Goal: Download file/media

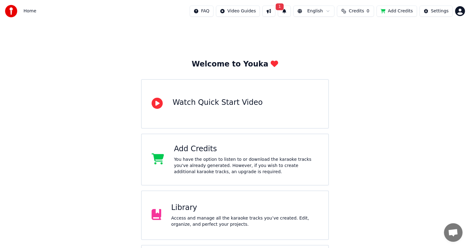
click at [188, 218] on div "Access and manage all the karaoke tracks you’ve created. Edit, organize, and pe…" at bounding box center [244, 221] width 147 height 12
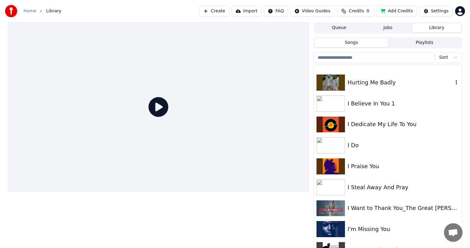
scroll to position [2102, 0]
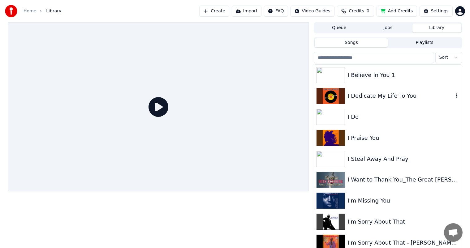
click at [368, 95] on div "I Dedicate My Life To You" at bounding box center [399, 96] width 105 height 9
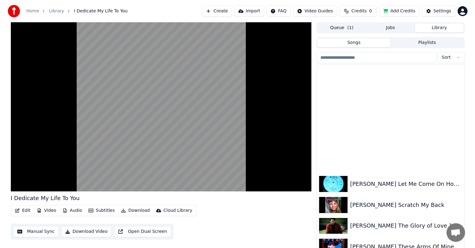
scroll to position [4081, 0]
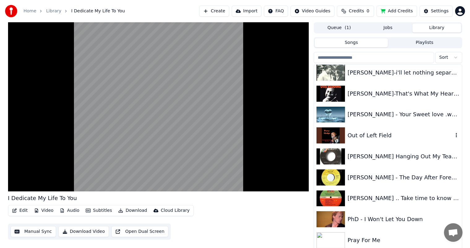
click at [360, 133] on div "Out of Left Field" at bounding box center [399, 135] width 105 height 9
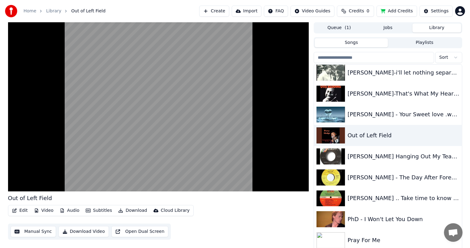
click at [131, 210] on button "Download" at bounding box center [133, 210] width 34 height 9
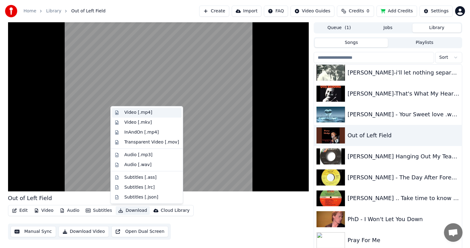
click at [131, 111] on div "Video [.mp4]" at bounding box center [138, 112] width 28 height 6
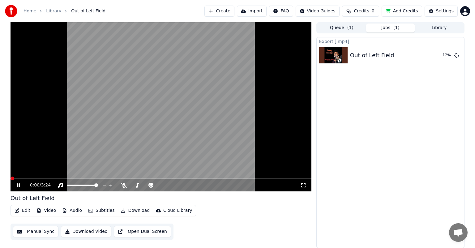
click at [26, 210] on button "Edit" at bounding box center [22, 210] width 21 height 9
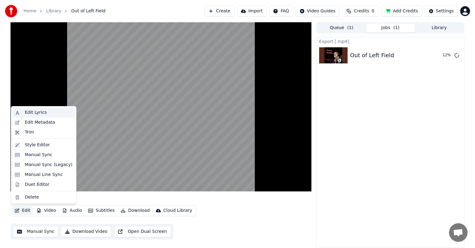
click at [36, 111] on div "Edit Lyrics" at bounding box center [36, 112] width 22 height 6
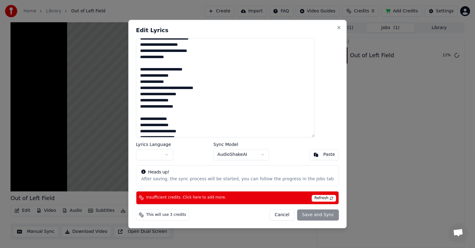
scroll to position [31, 0]
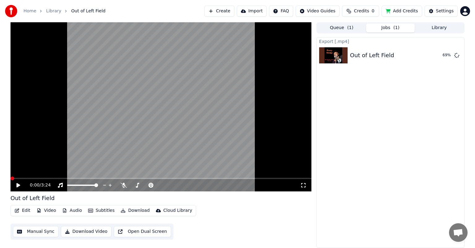
click at [24, 210] on button "Edit" at bounding box center [22, 210] width 21 height 9
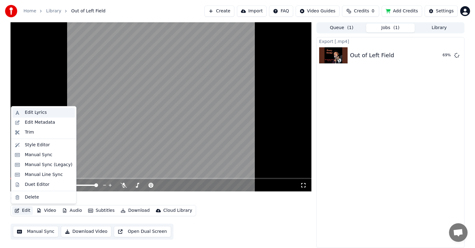
click at [38, 111] on div "Edit Lyrics" at bounding box center [36, 112] width 22 height 6
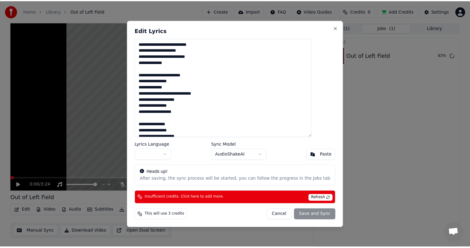
scroll to position [62, 0]
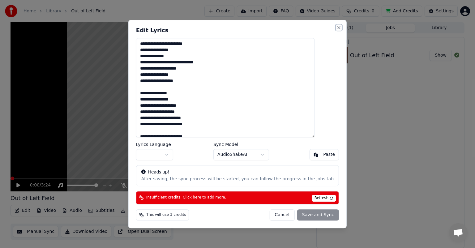
click at [336, 25] on button "Close" at bounding box center [338, 27] width 5 height 5
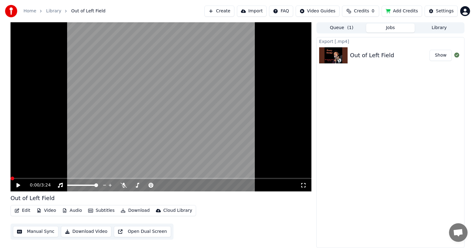
click at [439, 53] on button "Show" at bounding box center [440, 55] width 22 height 11
click at [440, 54] on button "Show" at bounding box center [440, 55] width 22 height 11
click at [439, 23] on div "Settings Settings" at bounding box center [441, 24] width 23 height 9
click at [439, 27] on button "Library" at bounding box center [439, 27] width 49 height 9
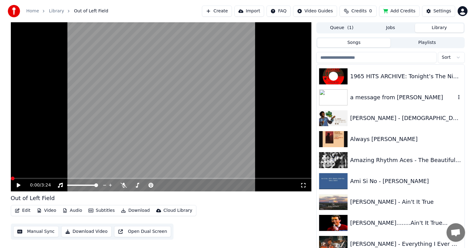
scroll to position [93, 0]
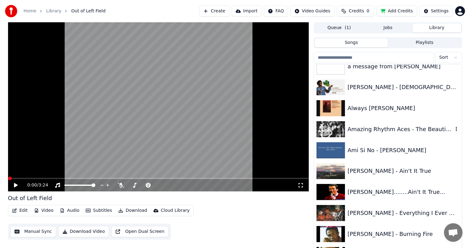
click at [397, 129] on div "Amazing Rhythm Aces - The Beautiful Lie." at bounding box center [399, 129] width 105 height 9
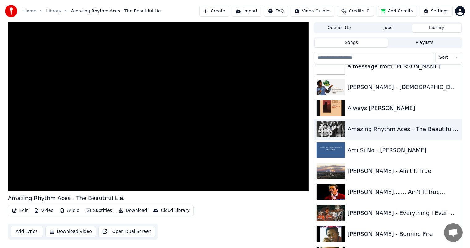
click at [22, 208] on button "Edit" at bounding box center [20, 210] width 21 height 9
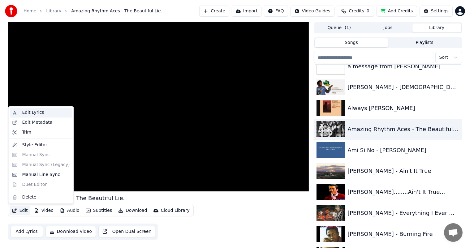
click at [30, 113] on div "Edit Lyrics" at bounding box center [33, 112] width 22 height 6
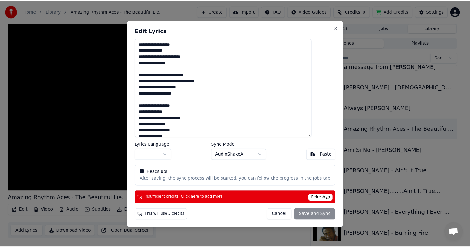
scroll to position [92, 0]
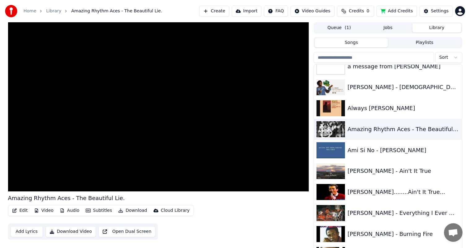
click at [127, 210] on button "Download" at bounding box center [133, 210] width 34 height 9
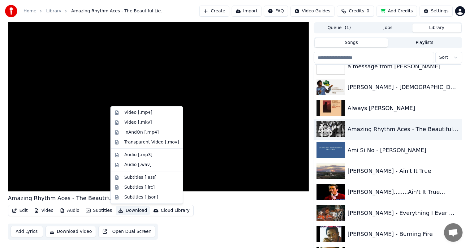
click at [181, 229] on div "Edit Video Audio Subtitles Download Cloud Library Add Lyrics Download Video Ope…" at bounding box center [158, 222] width 301 height 35
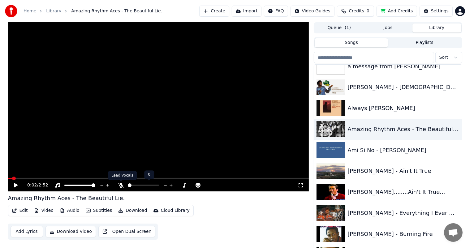
click at [121, 184] on icon at bounding box center [121, 185] width 6 height 5
click at [17, 184] on icon at bounding box center [20, 185] width 15 height 5
click at [128, 210] on button "Download" at bounding box center [133, 210] width 34 height 9
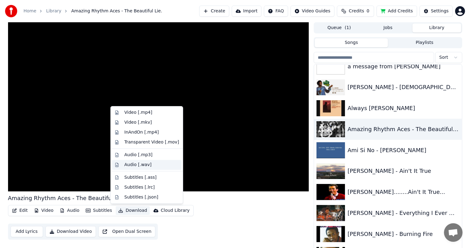
click at [129, 163] on div "Audio [.wav]" at bounding box center [137, 165] width 27 height 6
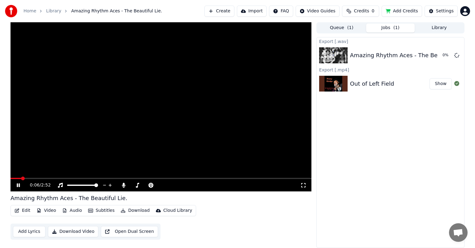
click at [21, 180] on span at bounding box center [23, 179] width 4 height 4
click at [109, 178] on span at bounding box center [111, 179] width 4 height 4
click at [19, 185] on icon at bounding box center [18, 185] width 3 height 4
click at [443, 54] on button "Show" at bounding box center [440, 55] width 22 height 11
click at [439, 27] on button "Library" at bounding box center [439, 27] width 49 height 9
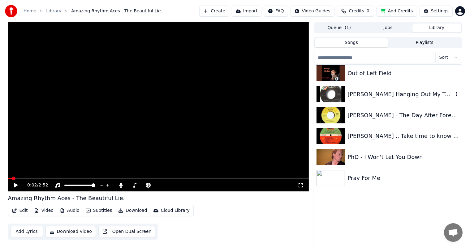
scroll to position [4019, 0]
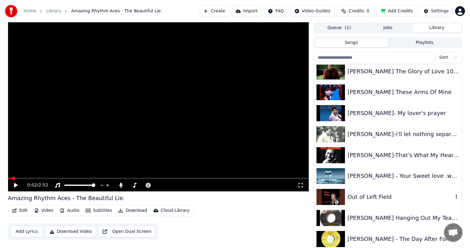
click at [364, 198] on div "Out of Left Field" at bounding box center [399, 197] width 105 height 9
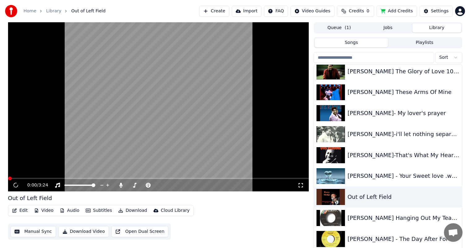
click at [24, 172] on video at bounding box center [158, 106] width 301 height 169
click at [129, 209] on button "Download" at bounding box center [133, 210] width 34 height 9
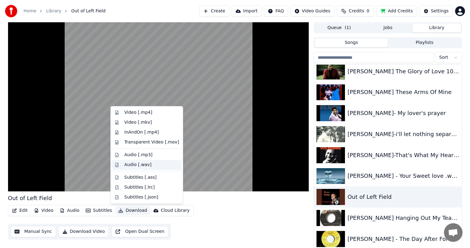
click at [130, 165] on div "Audio [.wav]" at bounding box center [137, 165] width 27 height 6
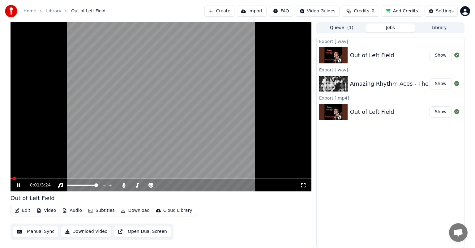
click at [439, 54] on button "Show" at bounding box center [440, 55] width 22 height 11
click at [434, 26] on button "Library" at bounding box center [439, 27] width 49 height 9
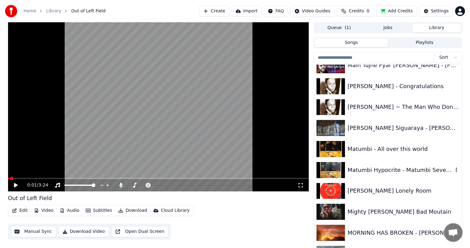
scroll to position [3246, 0]
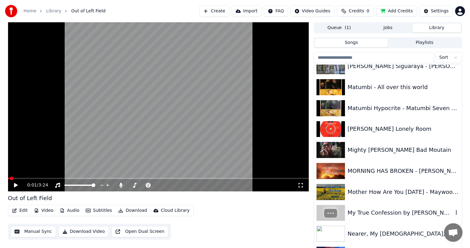
click at [410, 212] on div "My True Confession by [PERSON_NAME] 1963" at bounding box center [399, 212] width 105 height 9
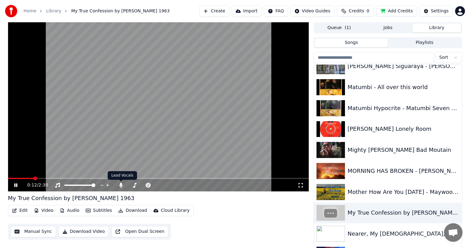
click at [15, 185] on icon at bounding box center [15, 185] width 3 height 4
click at [8, 179] on span at bounding box center [8, 178] width 0 height 1
click at [8, 177] on span at bounding box center [10, 179] width 4 height 4
click at [121, 185] on icon at bounding box center [120, 185] width 3 height 5
click at [15, 184] on icon at bounding box center [16, 185] width 4 height 4
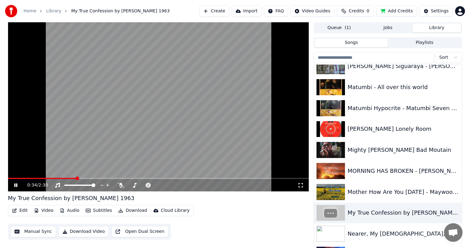
click at [15, 185] on icon at bounding box center [15, 185] width 3 height 4
